Goal: Task Accomplishment & Management: Use online tool/utility

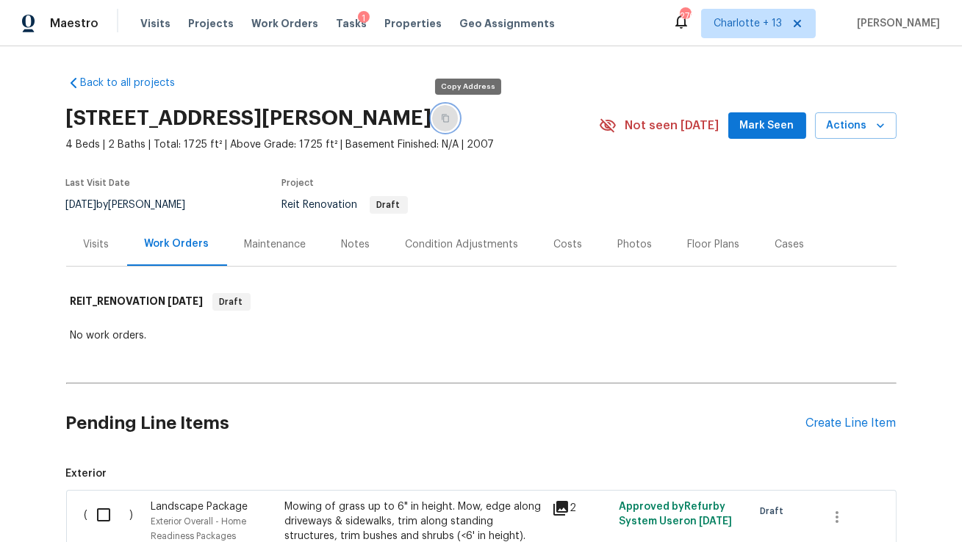
click at [450, 115] on icon "button" at bounding box center [445, 118] width 9 height 9
click at [887, 126] on icon "button" at bounding box center [880, 125] width 15 height 15
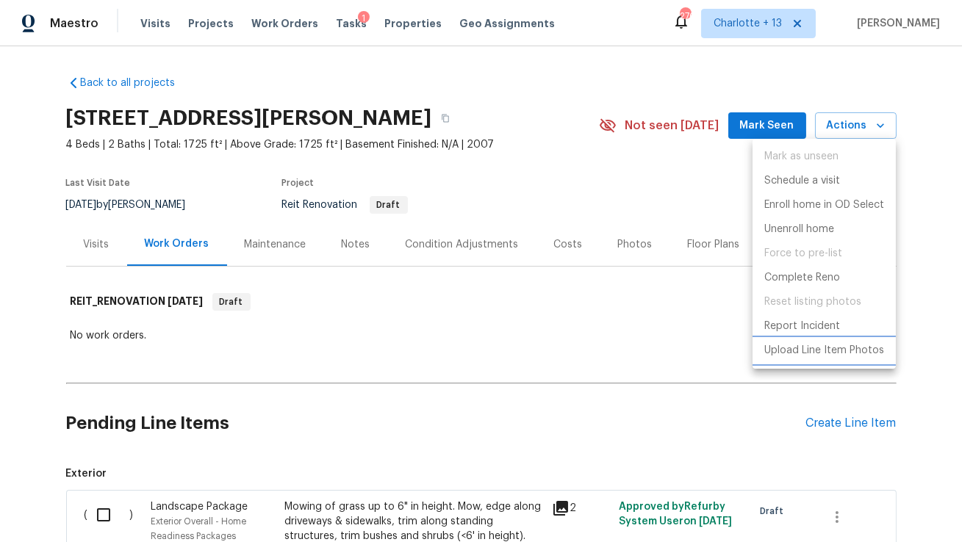
click at [803, 351] on p "Upload Line Item Photos" at bounding box center [824, 350] width 120 height 15
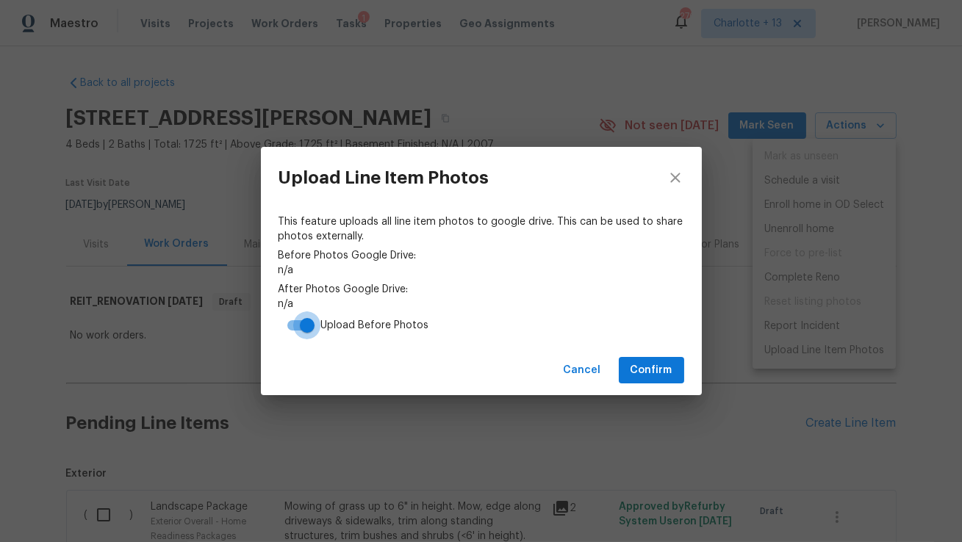
click at [295, 326] on input "checkbox" at bounding box center [307, 326] width 84 height 28
click at [307, 327] on input "checkbox" at bounding box center [293, 326] width 84 height 28
checkbox input "true"
click at [638, 362] on span "Confirm" at bounding box center [652, 371] width 42 height 18
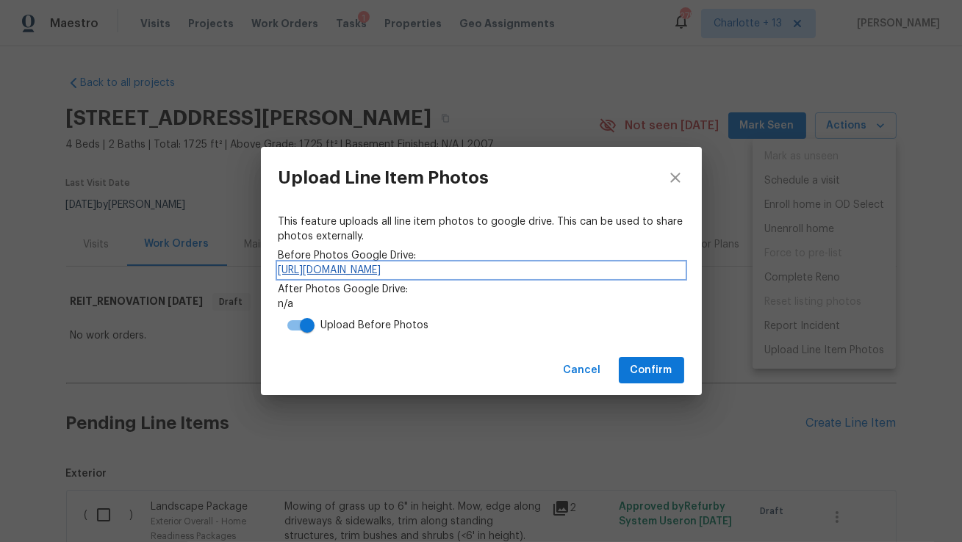
click at [426, 267] on link "https://drive.google.com/drive/folders/1Y7MPQ7tv0g9qUnUXwlR6MVJbd_tyuAMN" at bounding box center [482, 270] width 406 height 15
